Goal: Transaction & Acquisition: Purchase product/service

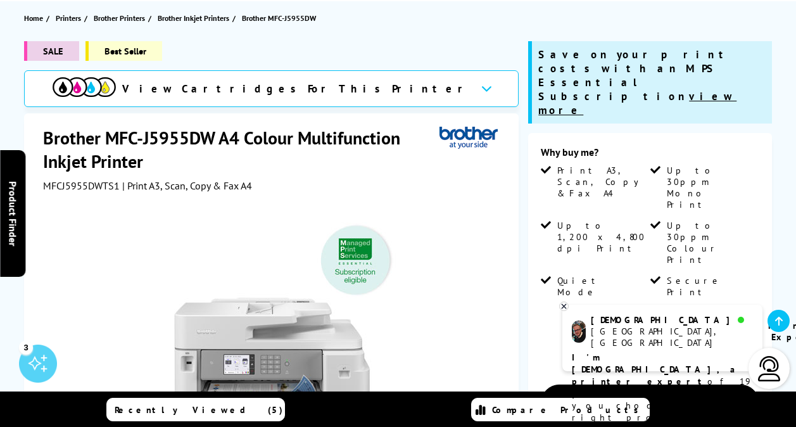
scroll to position [113, 0]
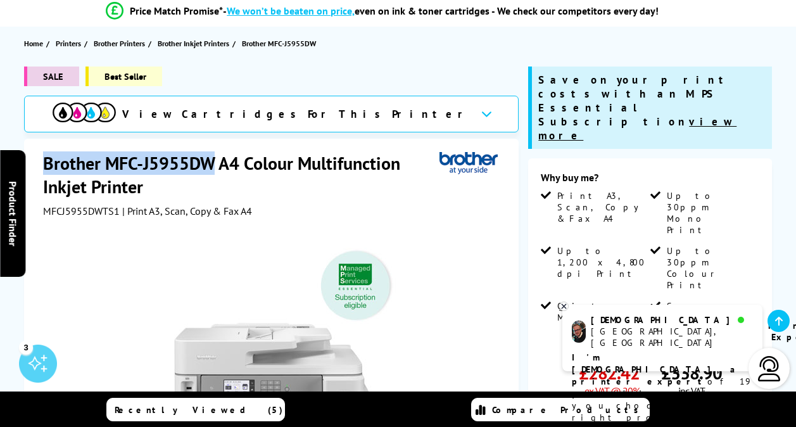
drag, startPoint x: 213, startPoint y: 160, endPoint x: 39, endPoint y: 161, distance: 174.1
click at [39, 161] on div "Brother MFC-J5955DW A4 Colour Multifunction Inkjet Printer MFCJ5955DWTS1 | Prin…" at bounding box center [271, 425] width 495 height 573
copy h1 "Brother MFC-J5955DW"
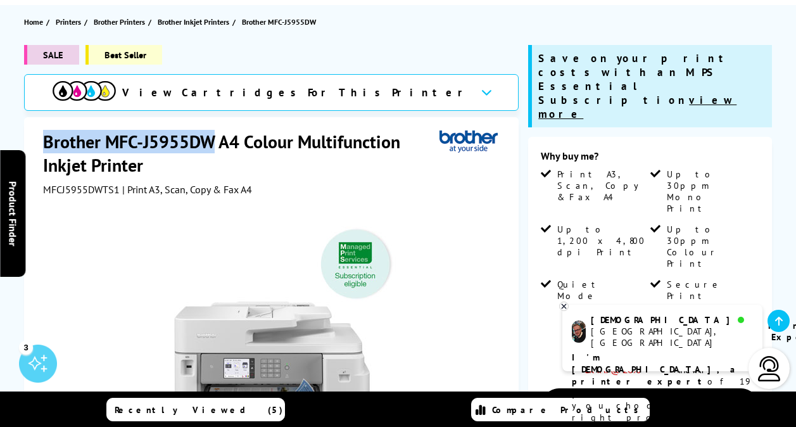
scroll to position [133, 0]
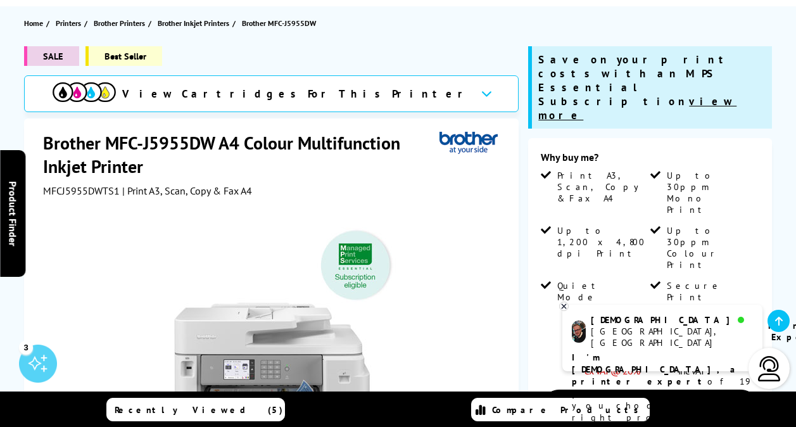
click at [361, 132] on h1 "Brother MFC-J5955DW A4 Colour Multifunction Inkjet Printer" at bounding box center [241, 154] width 397 height 47
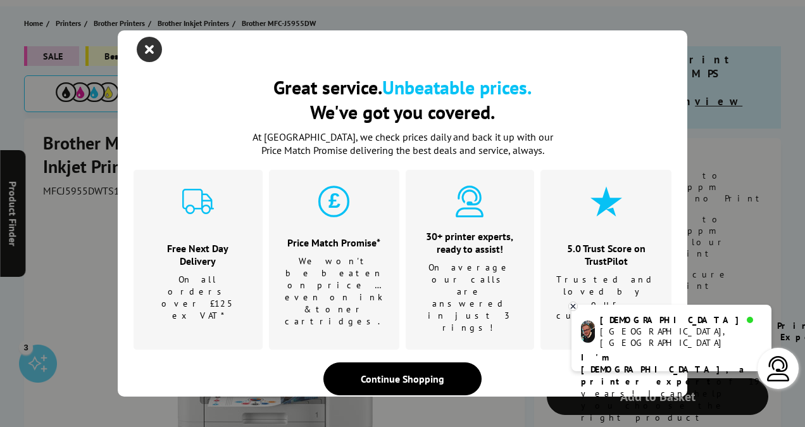
click at [137, 57] on icon "close modal" at bounding box center [149, 49] width 25 height 25
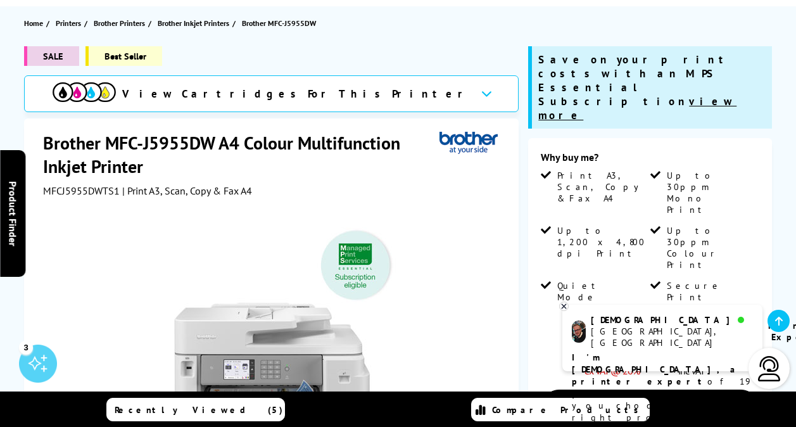
click at [562, 302] on icon at bounding box center [564, 305] width 8 height 9
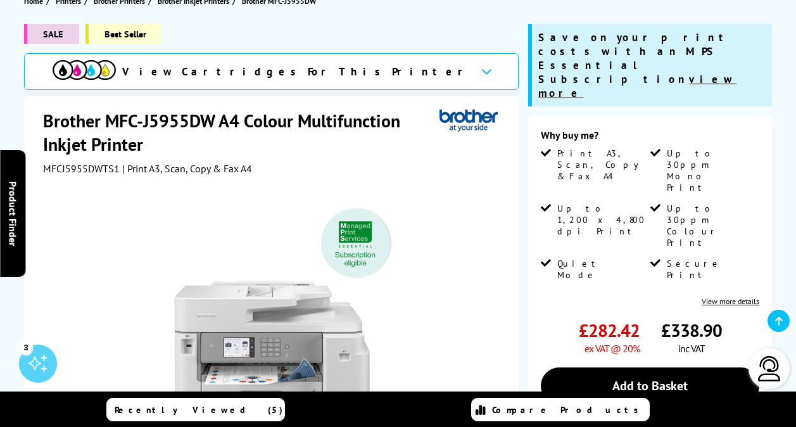
scroll to position [0, 0]
